Goal: Obtain resource: Download file/media

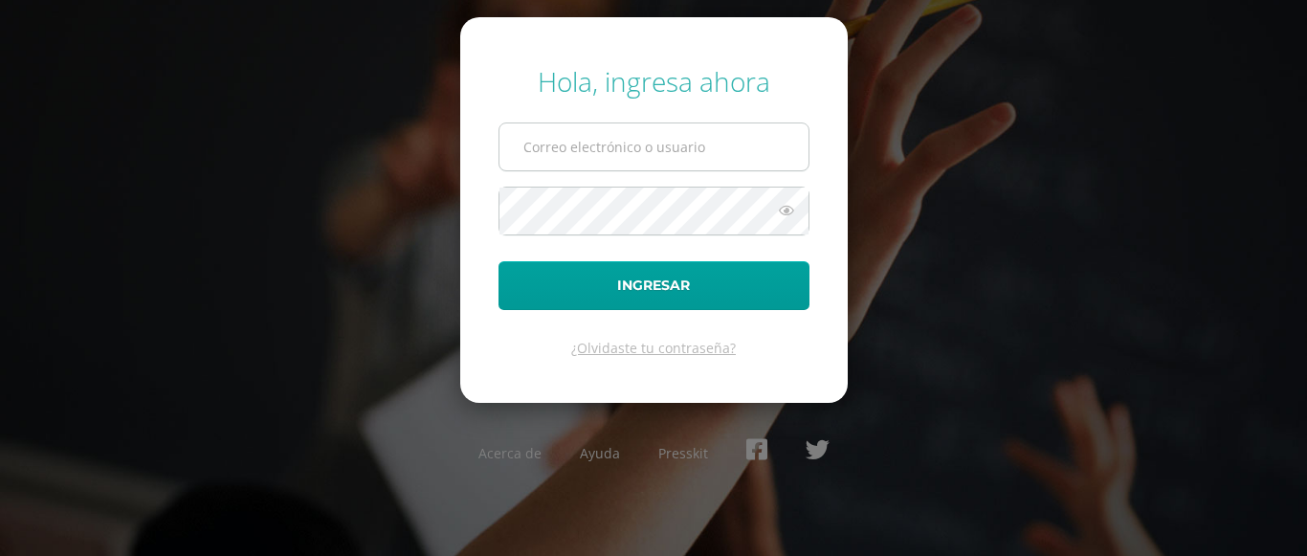
click at [612, 158] on input "text" at bounding box center [653, 146] width 309 height 47
type input "[EMAIL_ADDRESS][DOMAIN_NAME]"
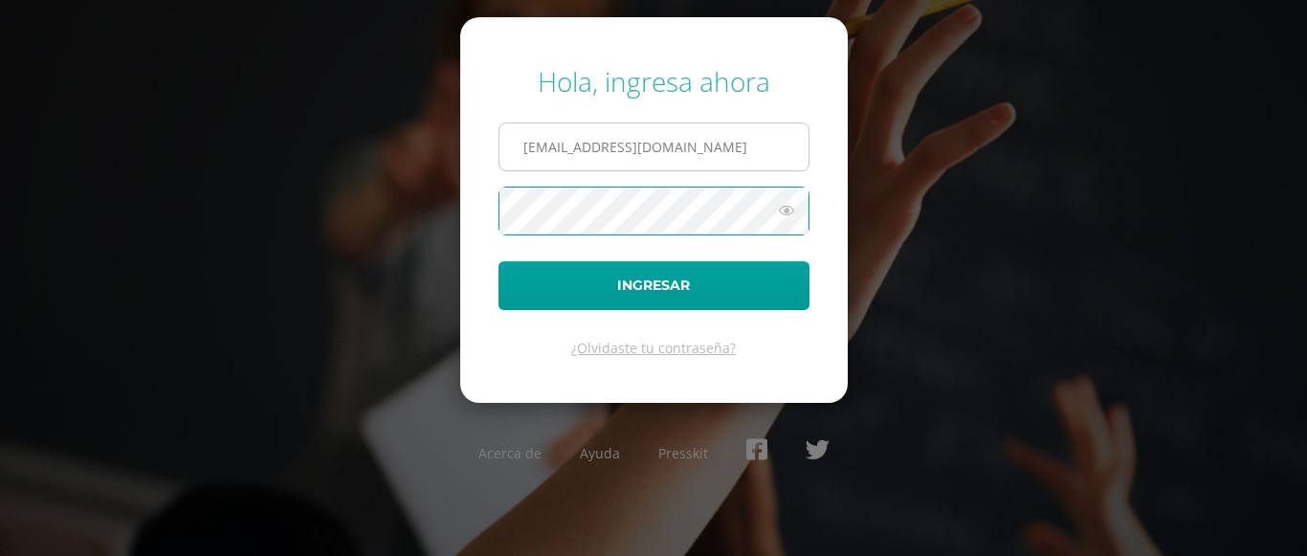
click at [498, 261] on button "Ingresar" at bounding box center [653, 285] width 311 height 49
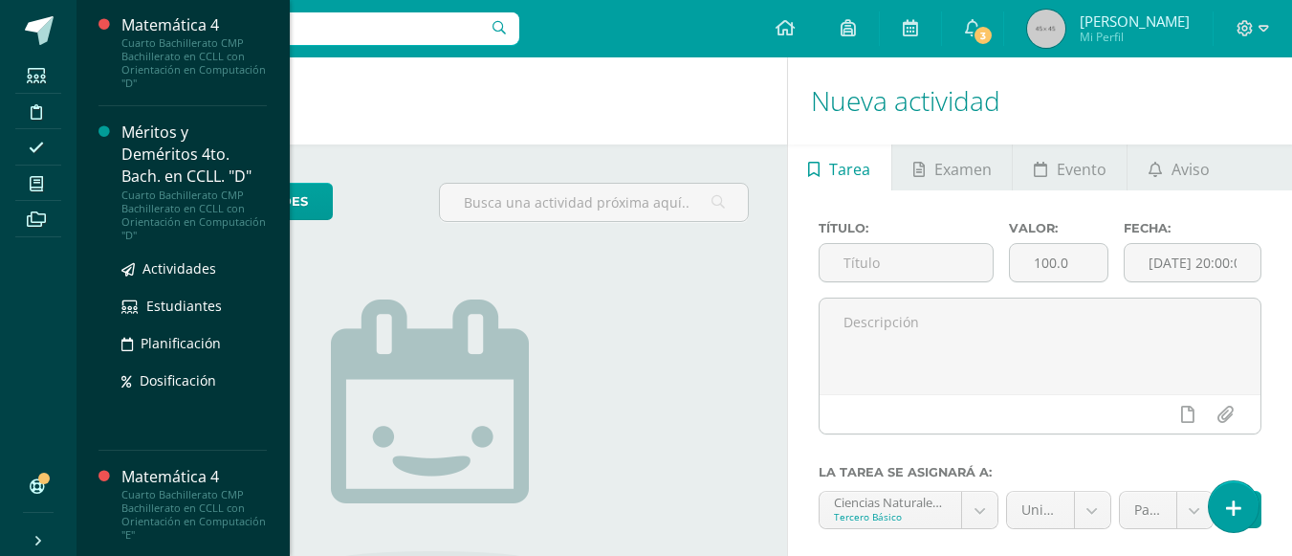
scroll to position [952, 0]
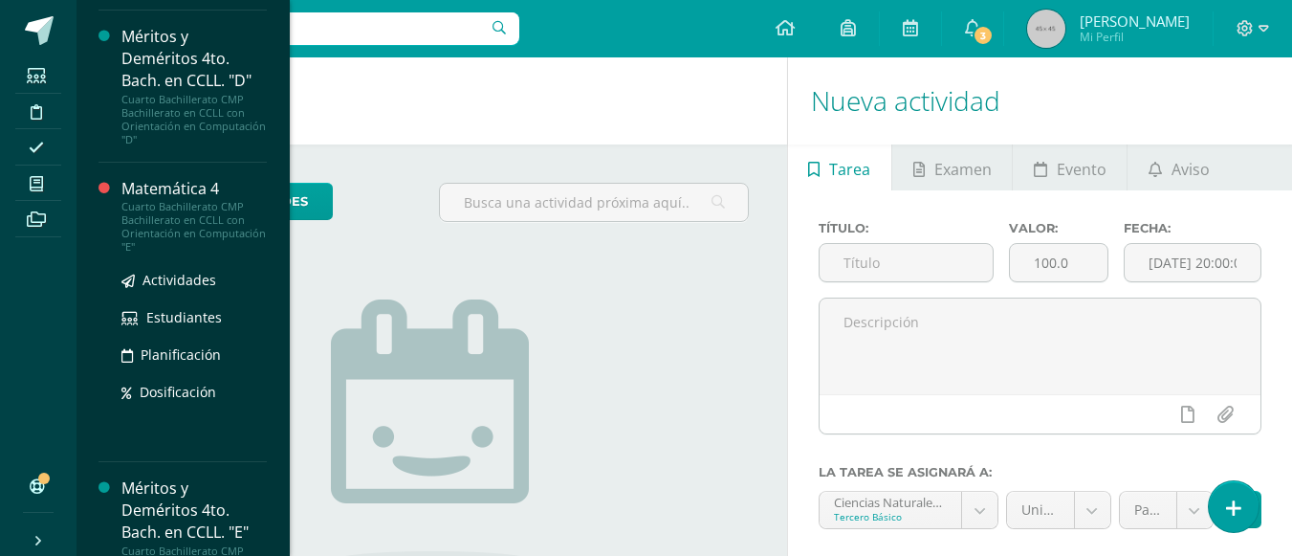
click at [178, 185] on div "Matemática 4" at bounding box center [193, 189] width 145 height 22
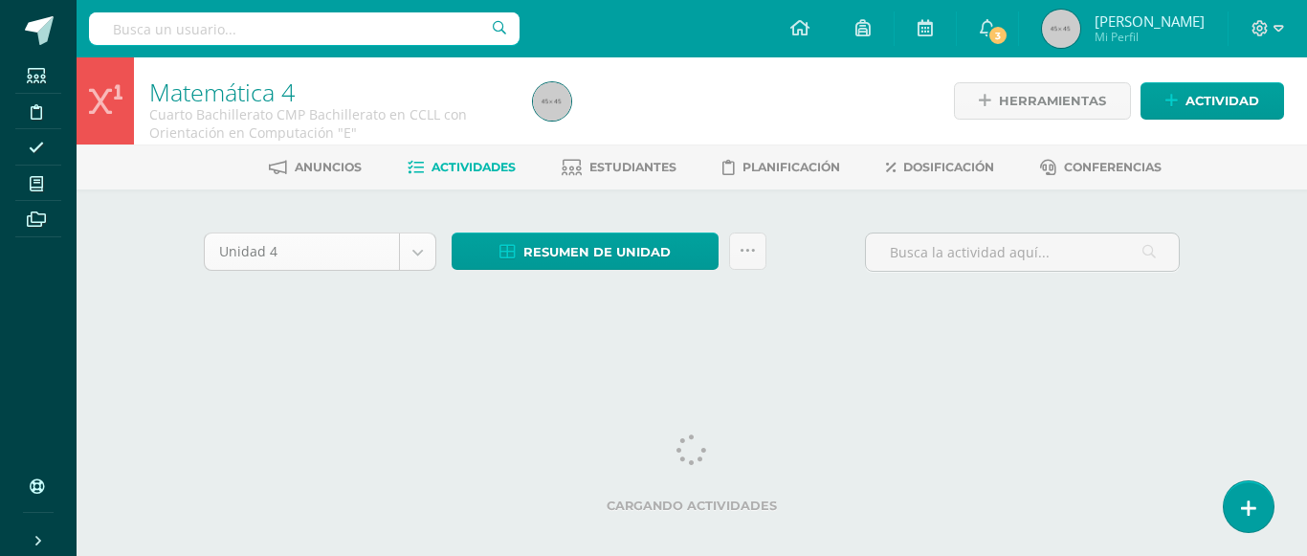
click at [417, 254] on body "Estudiantes Disciplina Asistencia Mis cursos Archivos Soporte Ayuda Reportar un…" at bounding box center [653, 181] width 1307 height 362
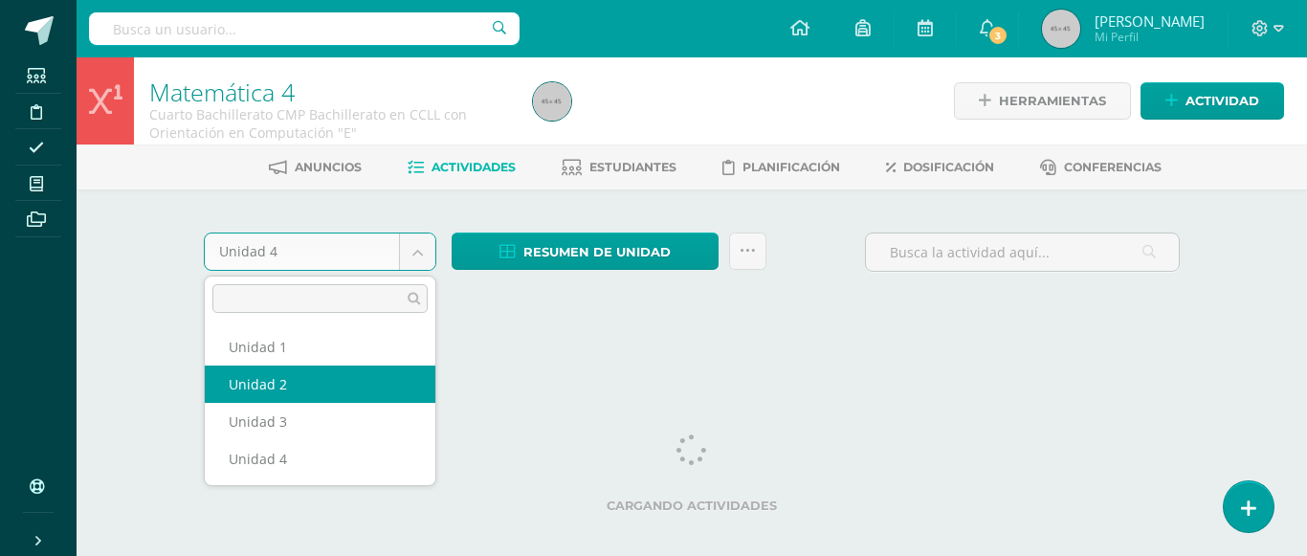
select select "Unidad 2"
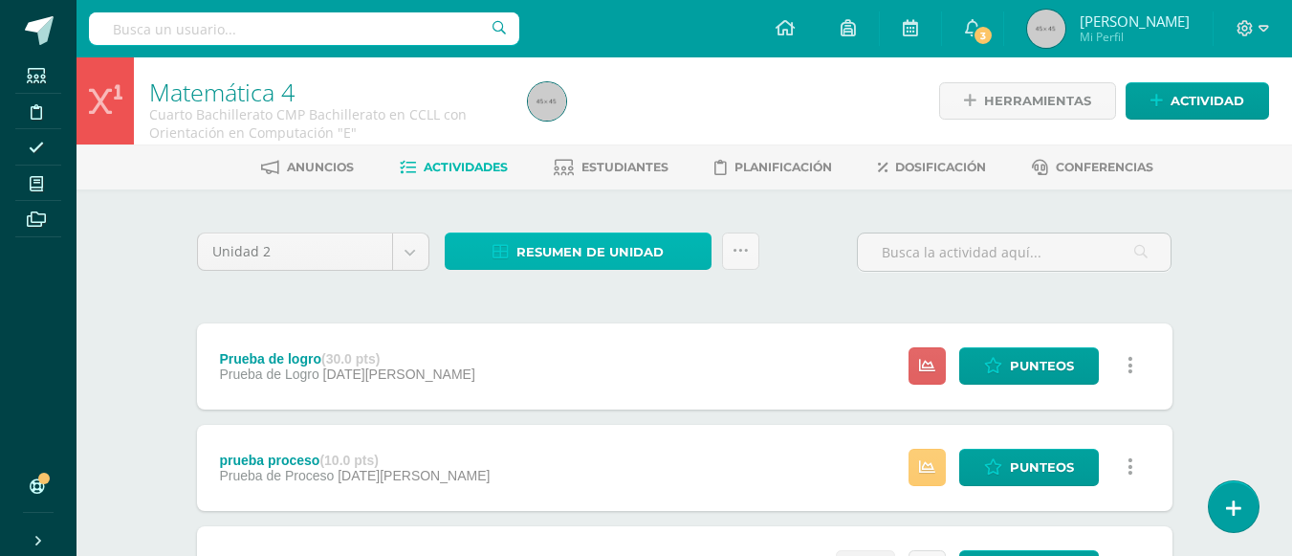
click at [610, 249] on span "Resumen de unidad" at bounding box center [590, 251] width 147 height 35
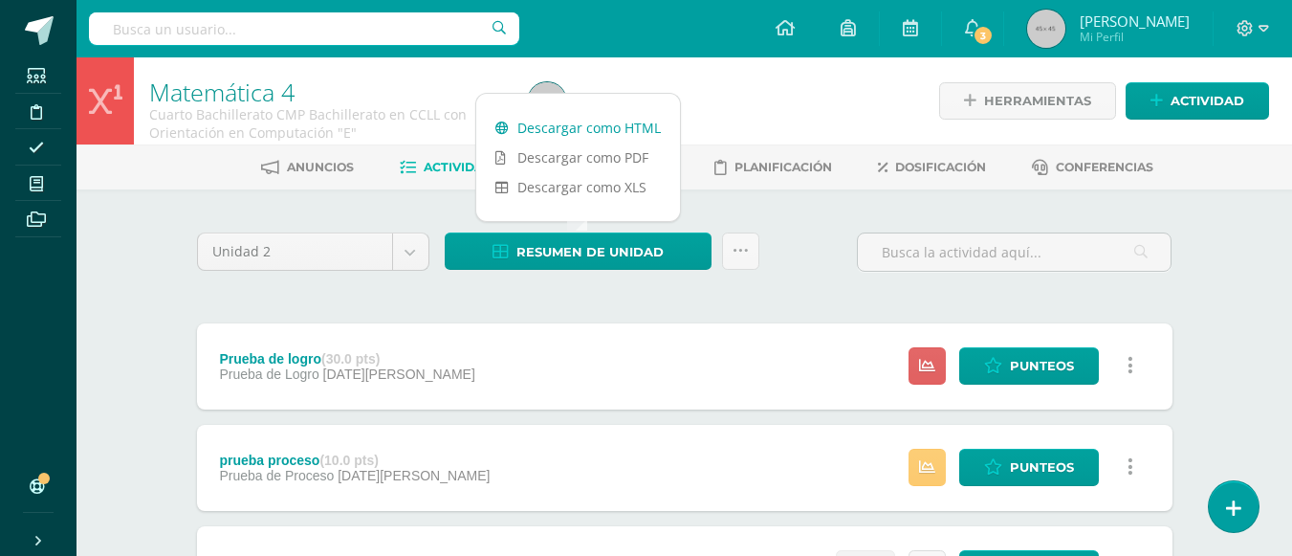
click at [588, 126] on link "Descargar como HTML" at bounding box center [578, 128] width 204 height 30
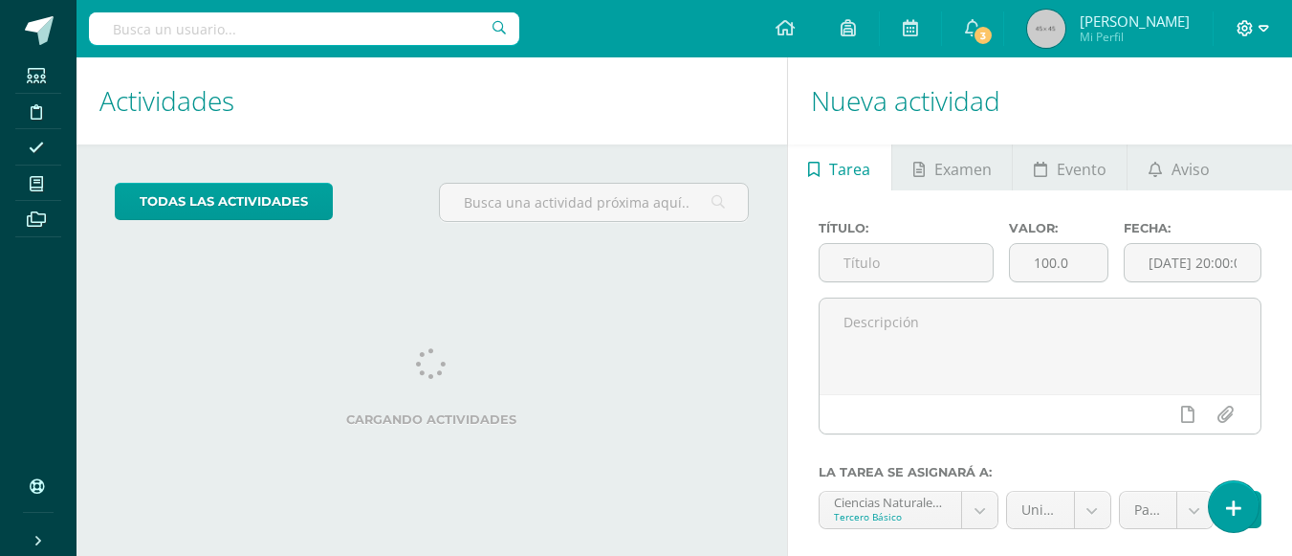
click at [1247, 36] on span at bounding box center [1253, 28] width 33 height 21
click at [1218, 130] on span "Cerrar sesión" at bounding box center [1204, 130] width 86 height 18
